Goal: Complete application form

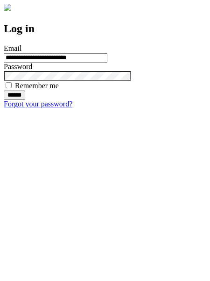
type input "**********"
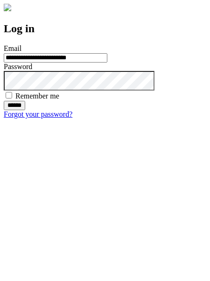
click at [25, 110] on input "******" at bounding box center [14, 105] width 21 height 9
